Goal: Navigation & Orientation: Find specific page/section

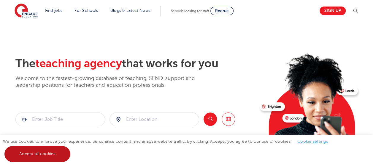
click at [55, 154] on link "Accept all cookies" at bounding box center [37, 154] width 66 height 16
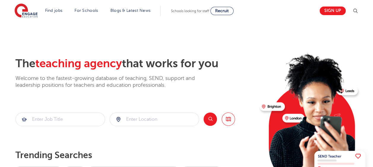
scroll to position [119, 0]
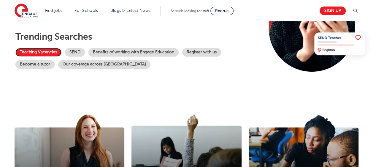
click at [35, 51] on link "Teaching Vacancies" at bounding box center [38, 52] width 46 height 9
click at [78, 53] on link "SEND" at bounding box center [75, 52] width 20 height 9
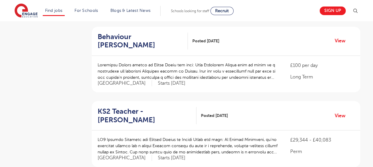
scroll to position [504, 0]
